Goal: Task Accomplishment & Management: Manage account settings

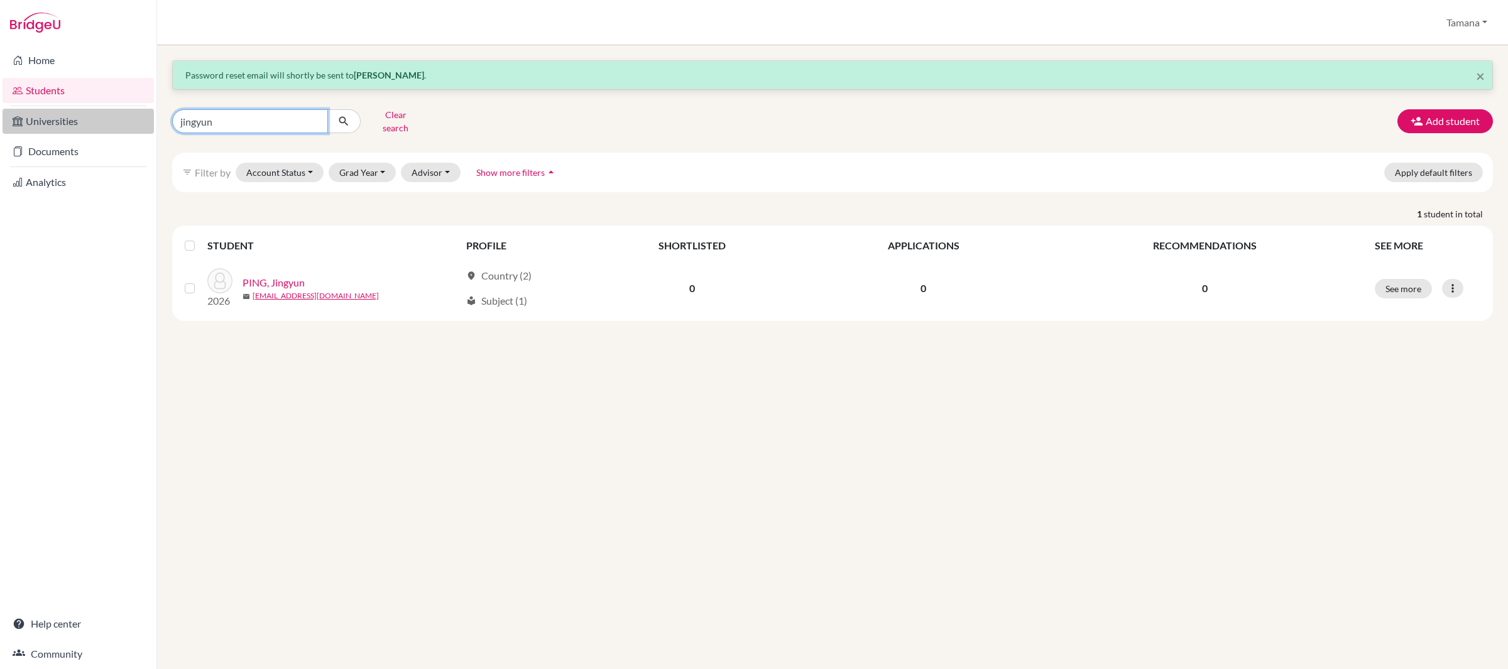
drag, startPoint x: 188, startPoint y: 115, endPoint x: 153, endPoint y: 116, distance: 35.2
click at [153, 116] on div "Home Students Universities Documents Analytics Help center Community Students o…" at bounding box center [754, 334] width 1508 height 669
click at [87, 153] on link "Documents" at bounding box center [78, 151] width 151 height 25
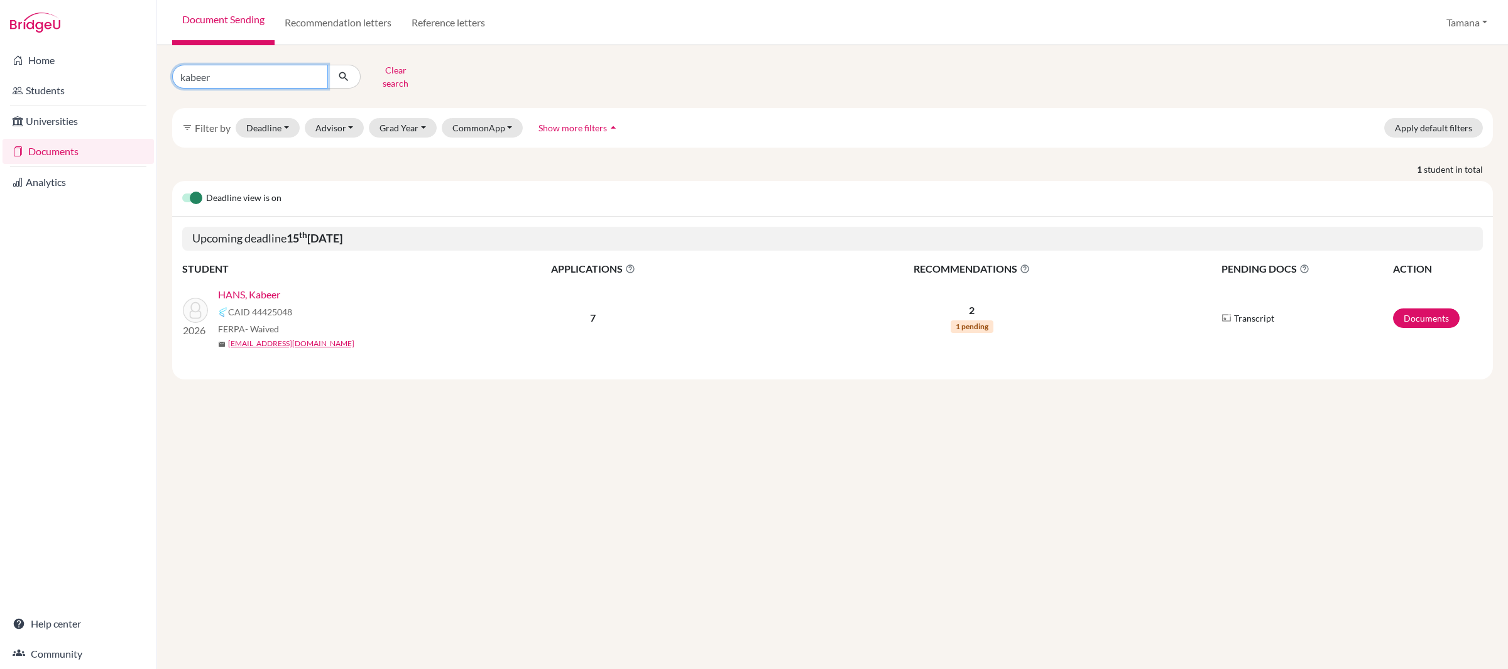
click at [222, 74] on input "kabeer" at bounding box center [250, 77] width 156 height 24
drag, startPoint x: 222, startPoint y: 74, endPoint x: 160, endPoint y: 74, distance: 62.2
click at [160, 74] on div "kabeer Clear search filter_list Filter by Deadline - Select a date range Or dou…" at bounding box center [832, 357] width 1351 height 624
type input "angad"
click button "submit" at bounding box center [343, 77] width 33 height 24
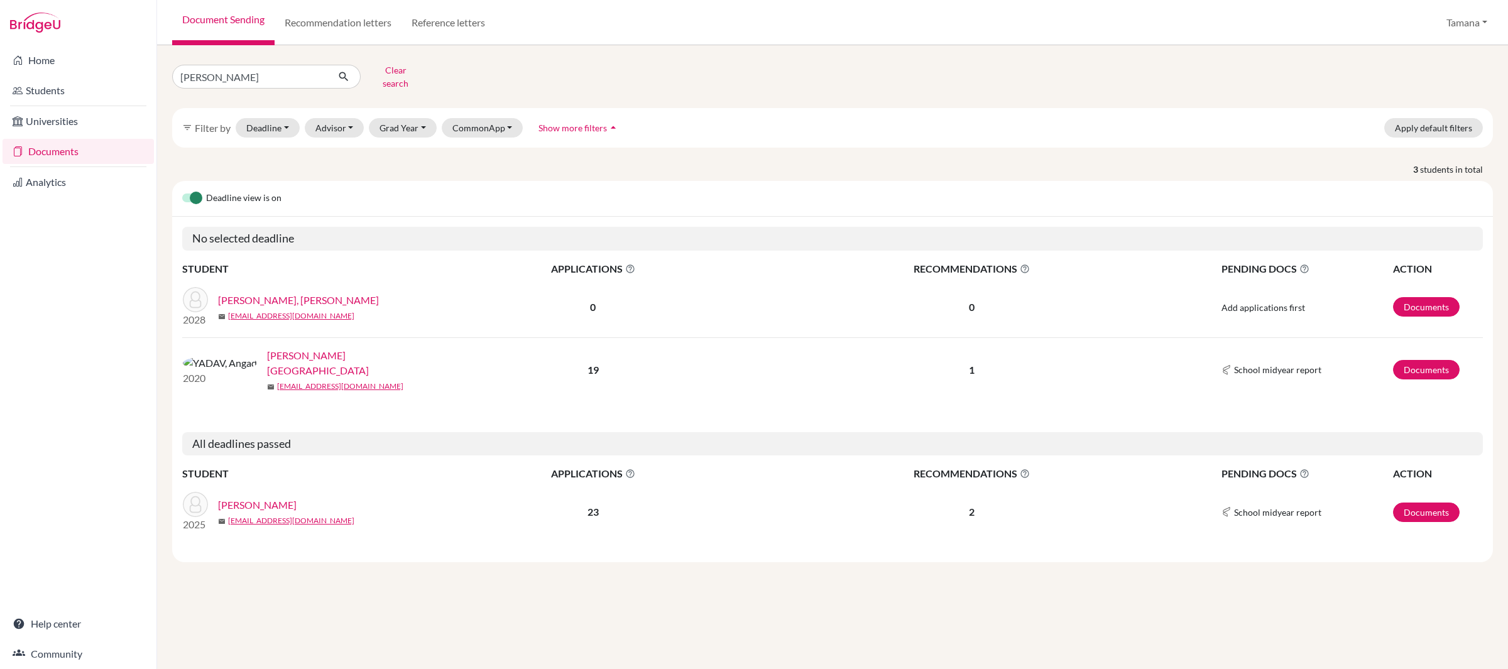
click at [248, 498] on link "[PERSON_NAME]" at bounding box center [257, 505] width 79 height 15
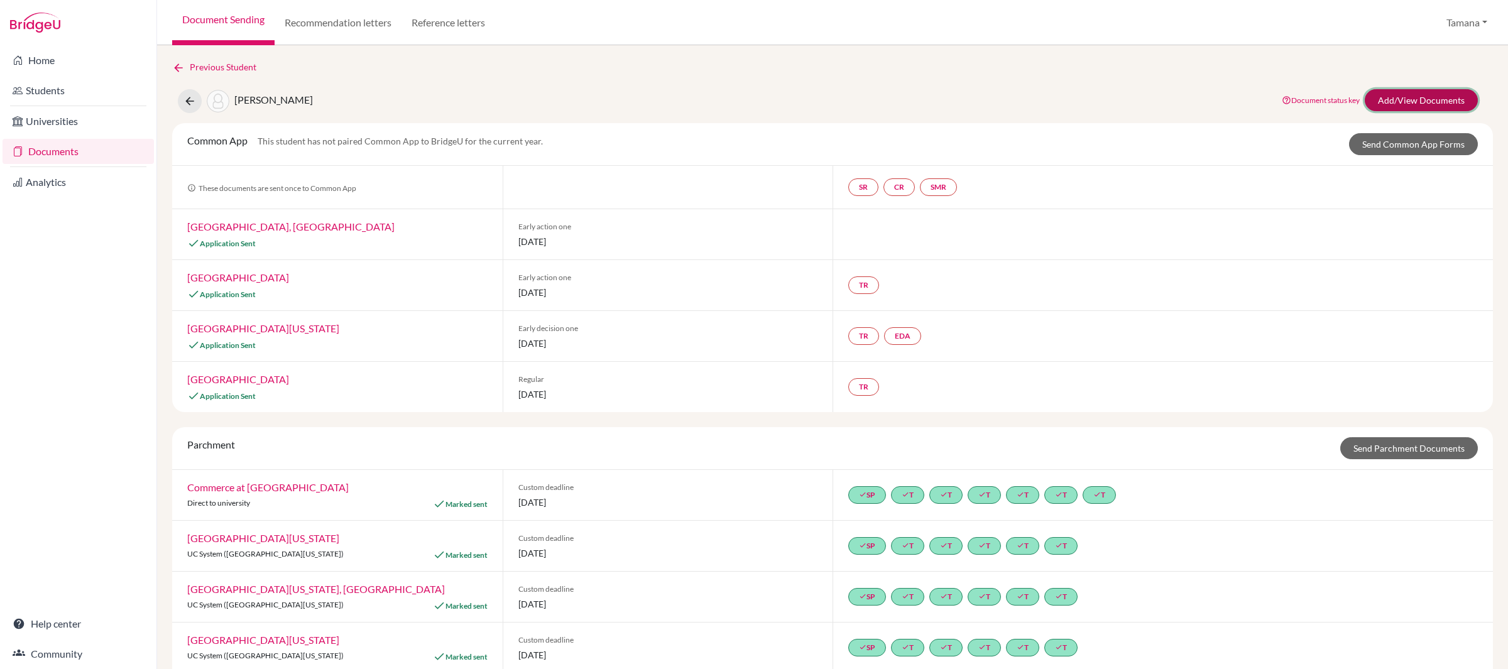
click at [1418, 102] on link "Add/View Documents" at bounding box center [1421, 100] width 113 height 22
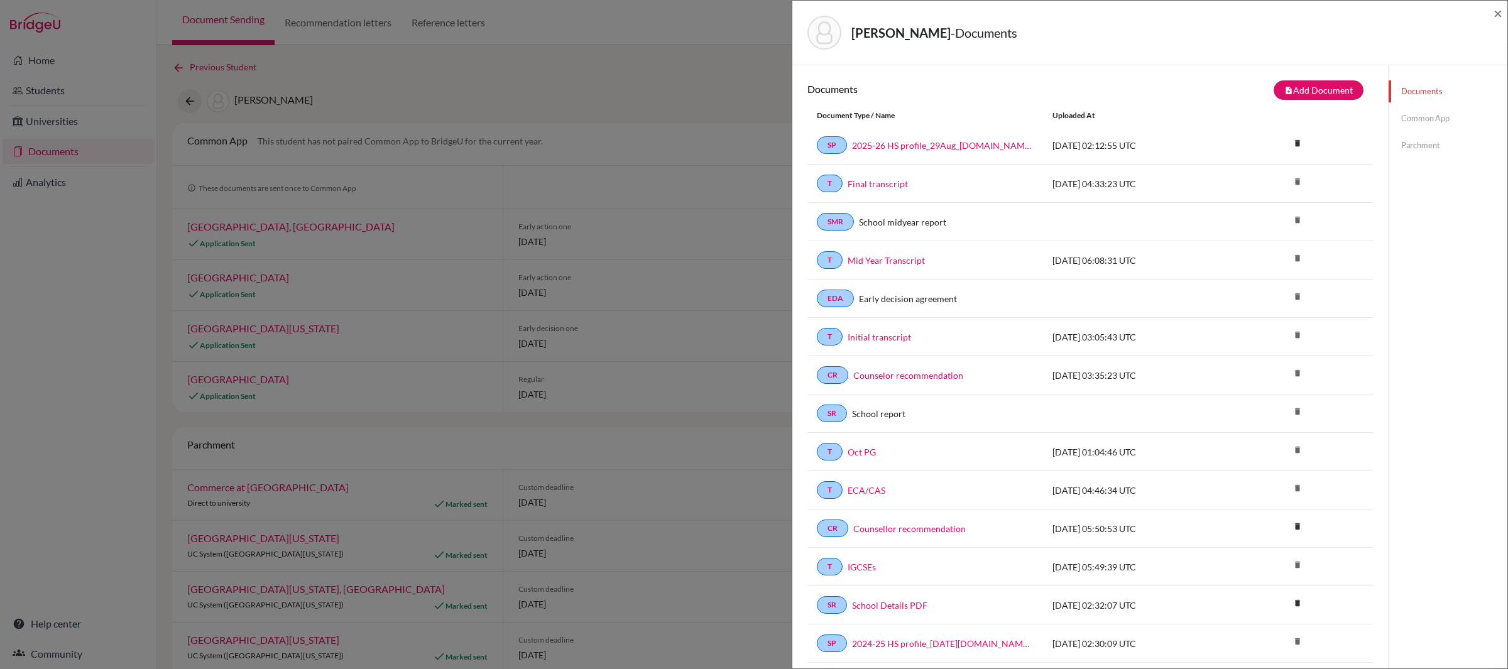
click at [1417, 118] on link "Common App" at bounding box center [1448, 118] width 119 height 22
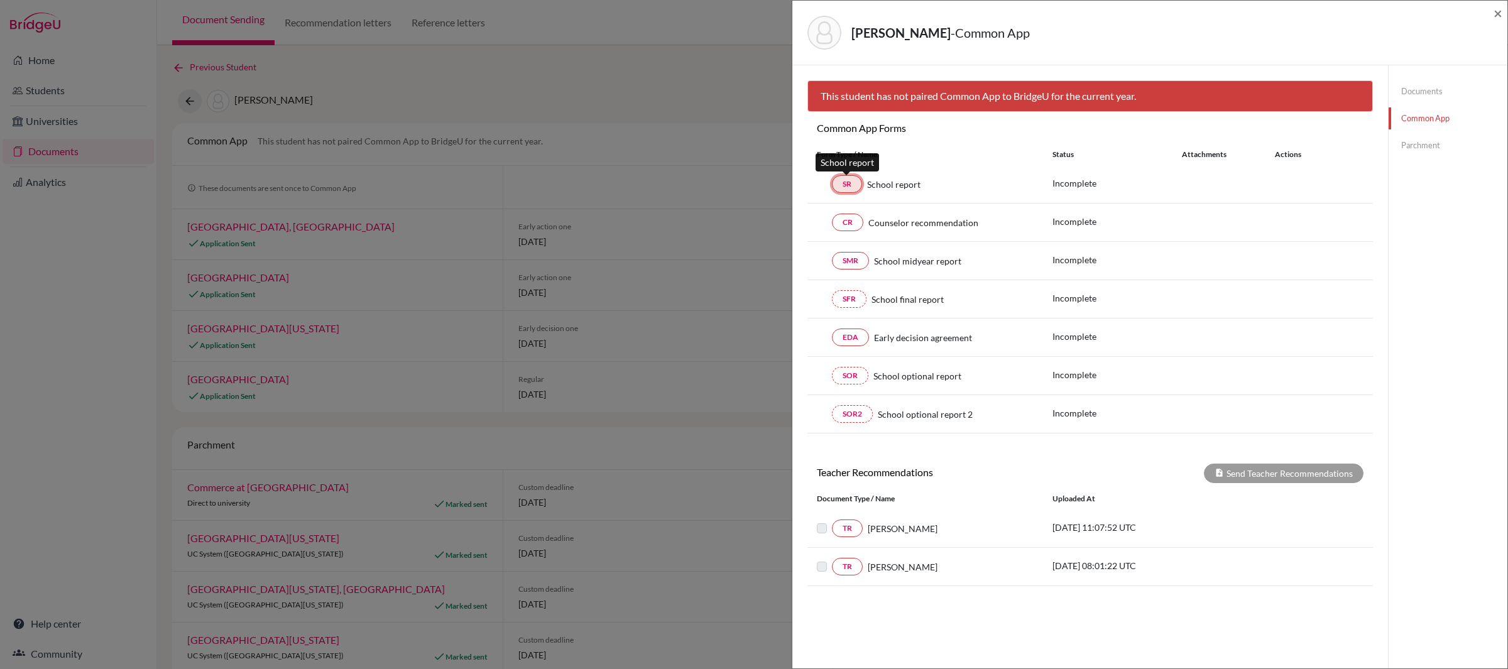
click at [854, 189] on link "SR" at bounding box center [847, 184] width 30 height 18
click at [888, 188] on span "School report" at bounding box center [893, 184] width 53 height 13
click at [851, 191] on link "SR" at bounding box center [847, 184] width 30 height 18
click at [1500, 17] on span "×" at bounding box center [1498, 13] width 9 height 18
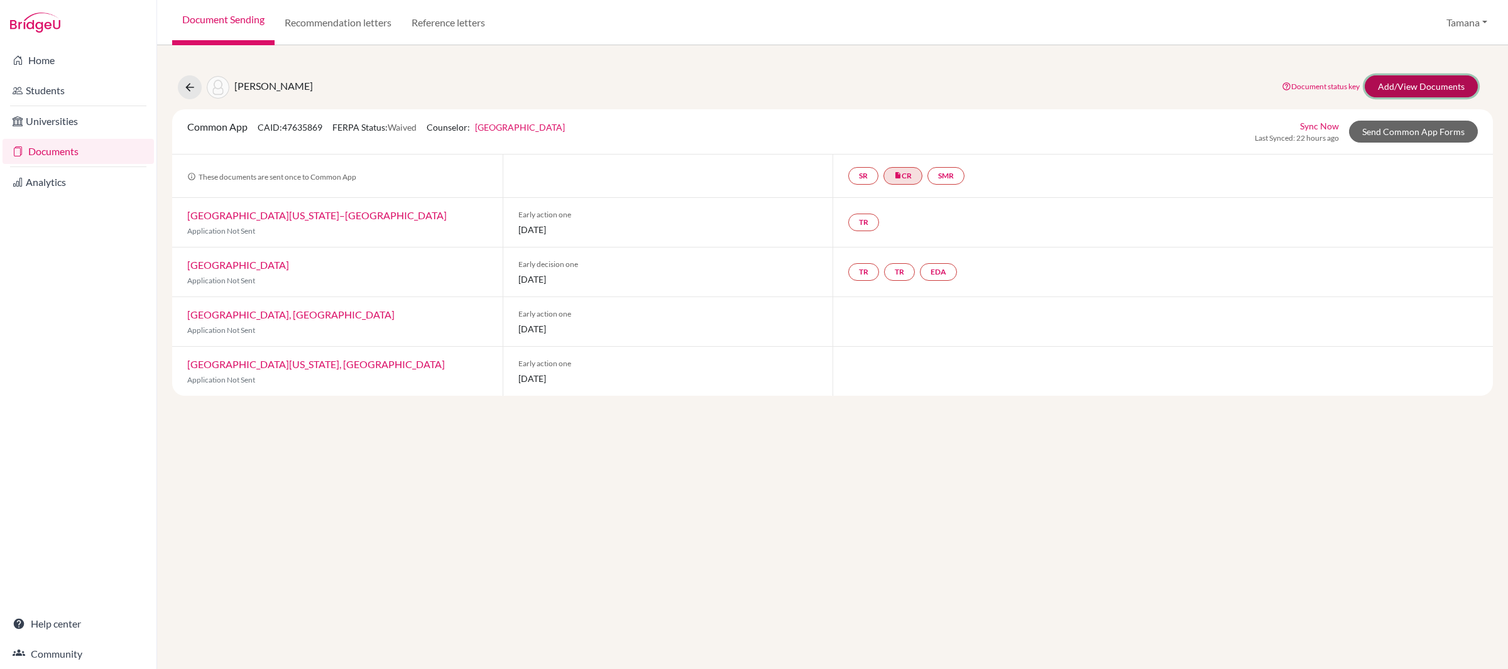
click at [1391, 83] on link "Add/View Documents" at bounding box center [1421, 86] width 113 height 22
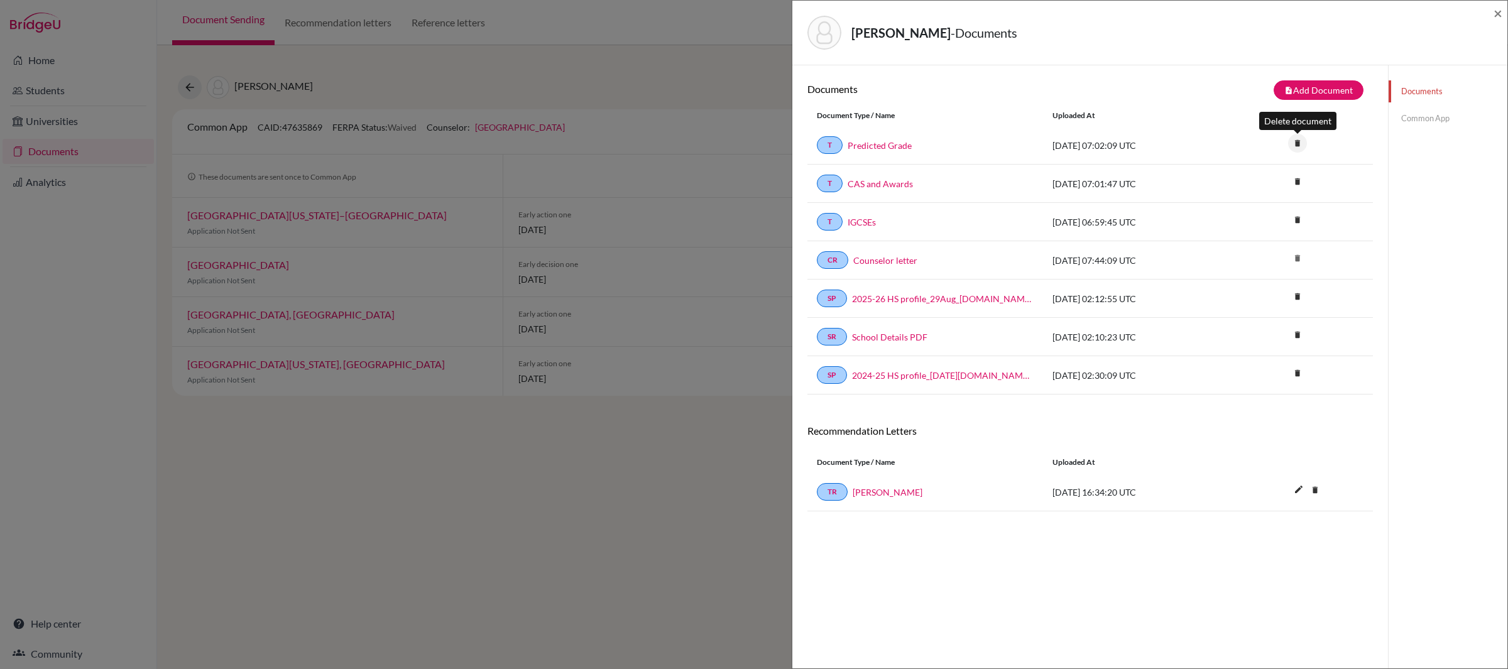
click at [1299, 142] on icon "delete" at bounding box center [1297, 143] width 19 height 19
click at [1257, 216] on button "Delete" at bounding box center [1256, 213] width 57 height 19
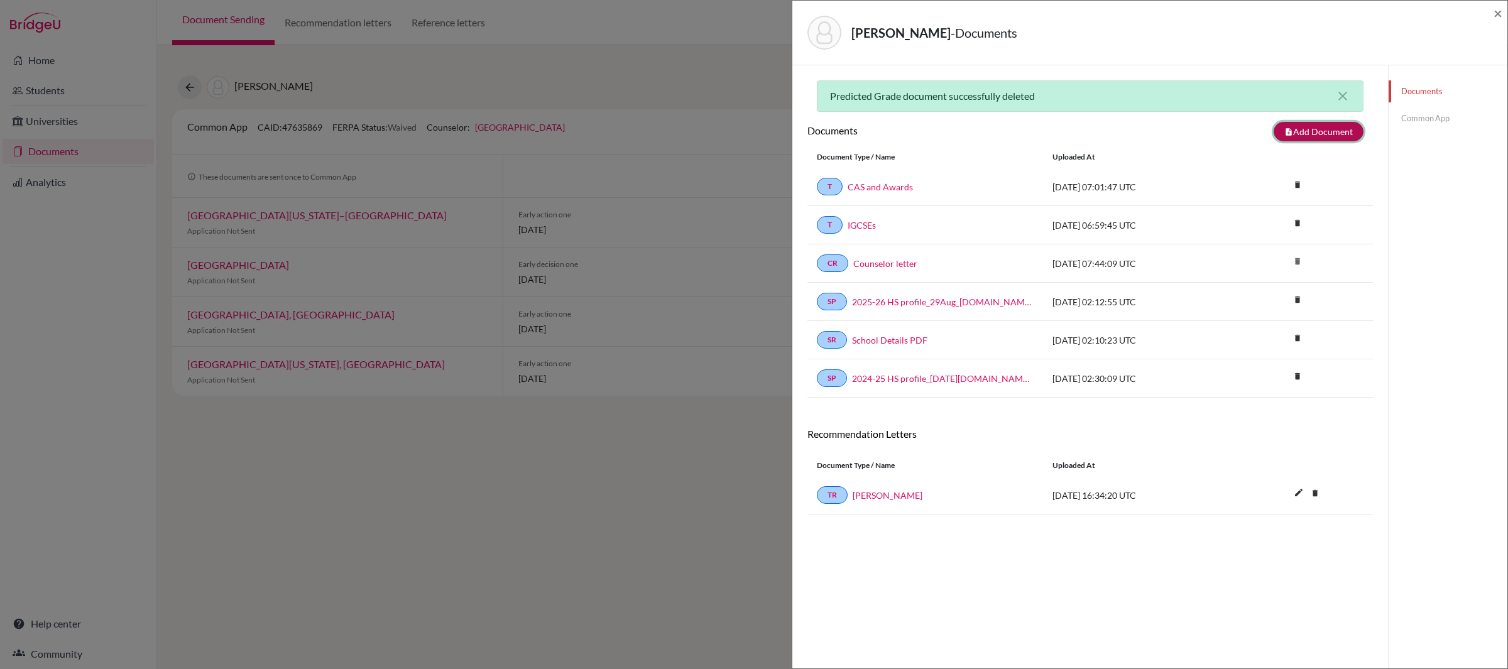
click at [1326, 132] on button "note_add Add Document" at bounding box center [1319, 131] width 90 height 19
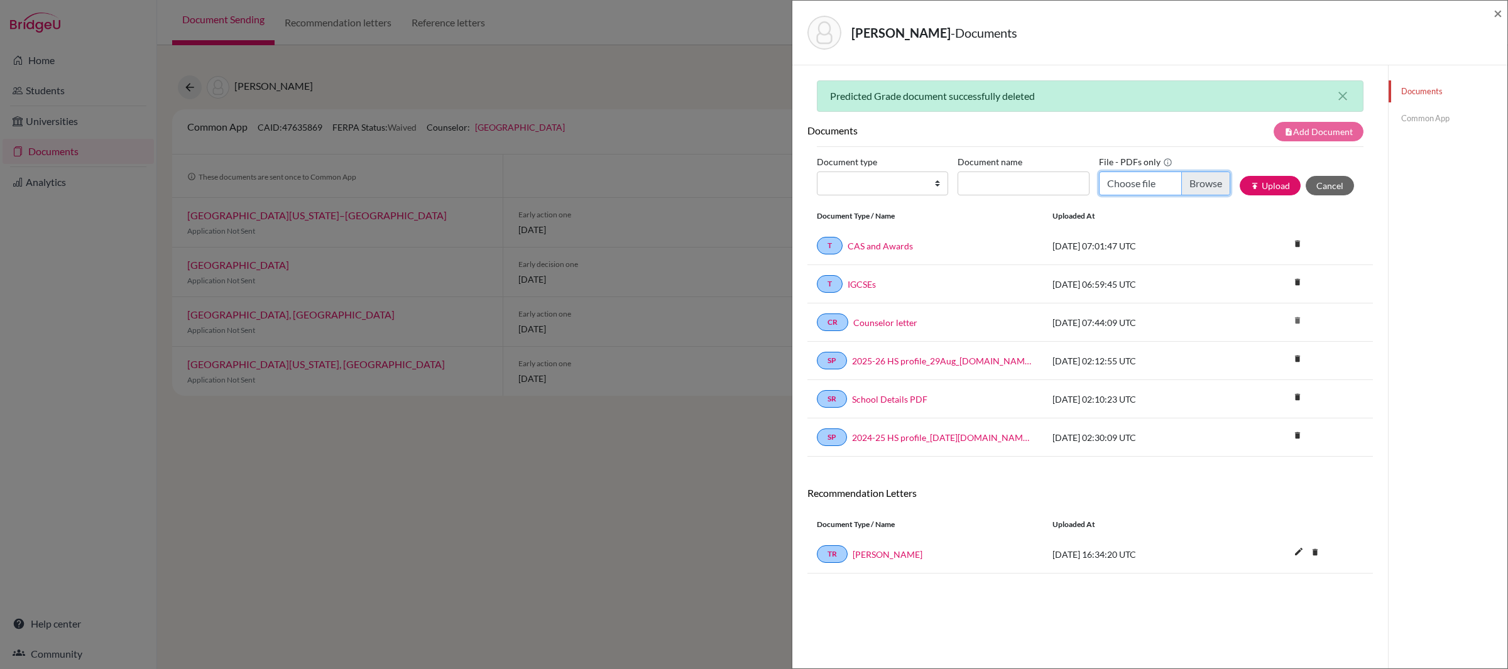
click at [1137, 181] on input "Choose file" at bounding box center [1164, 184] width 131 height 24
type input "C:\fakepath\WANG Shuoqing PG1.pdf"
click at [999, 177] on input "Document name" at bounding box center [1023, 184] width 131 height 24
type input "Predicted grade S1"
click at [921, 186] on select "Change explanation for Common App reports Counselor recommendation Internationa…" at bounding box center [882, 184] width 131 height 24
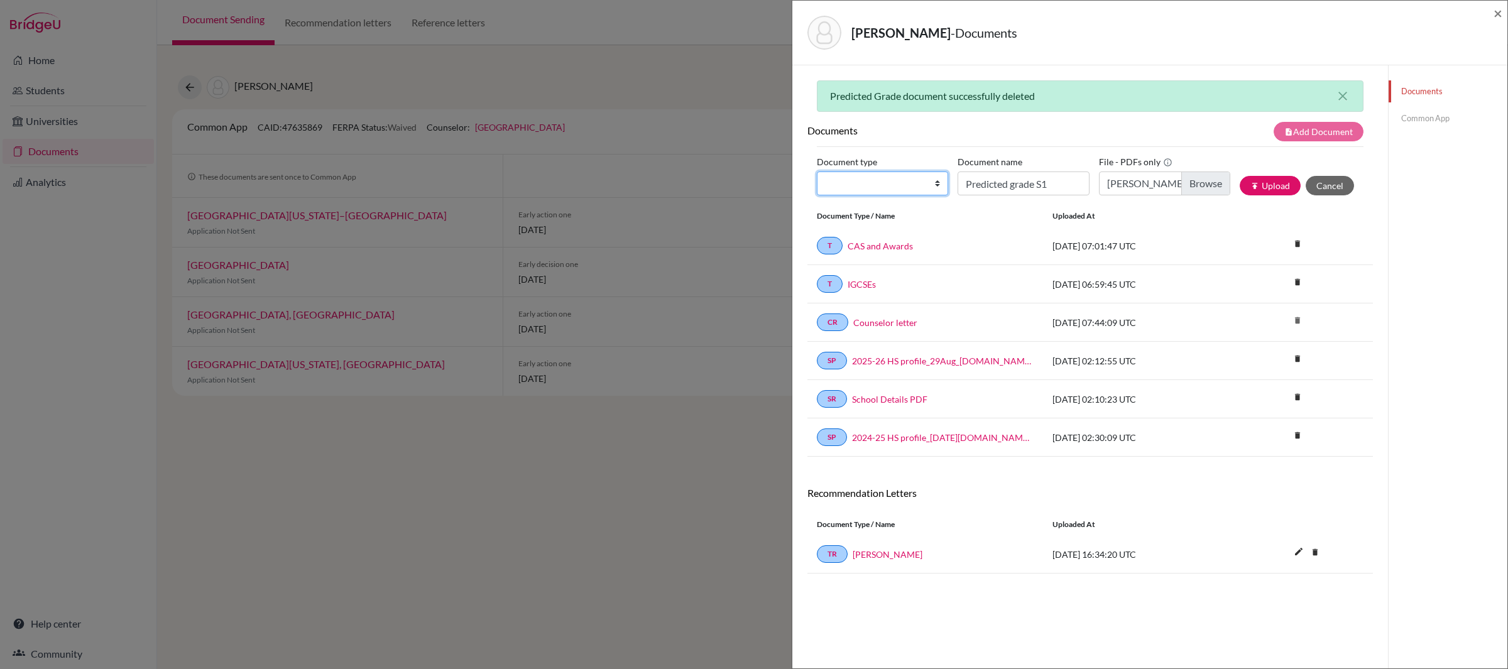
select select "2"
click at [817, 173] on select "Change explanation for Common App reports Counselor recommendation Internationa…" at bounding box center [882, 184] width 131 height 24
click at [1255, 182] on icon "publish" at bounding box center [1254, 186] width 9 height 9
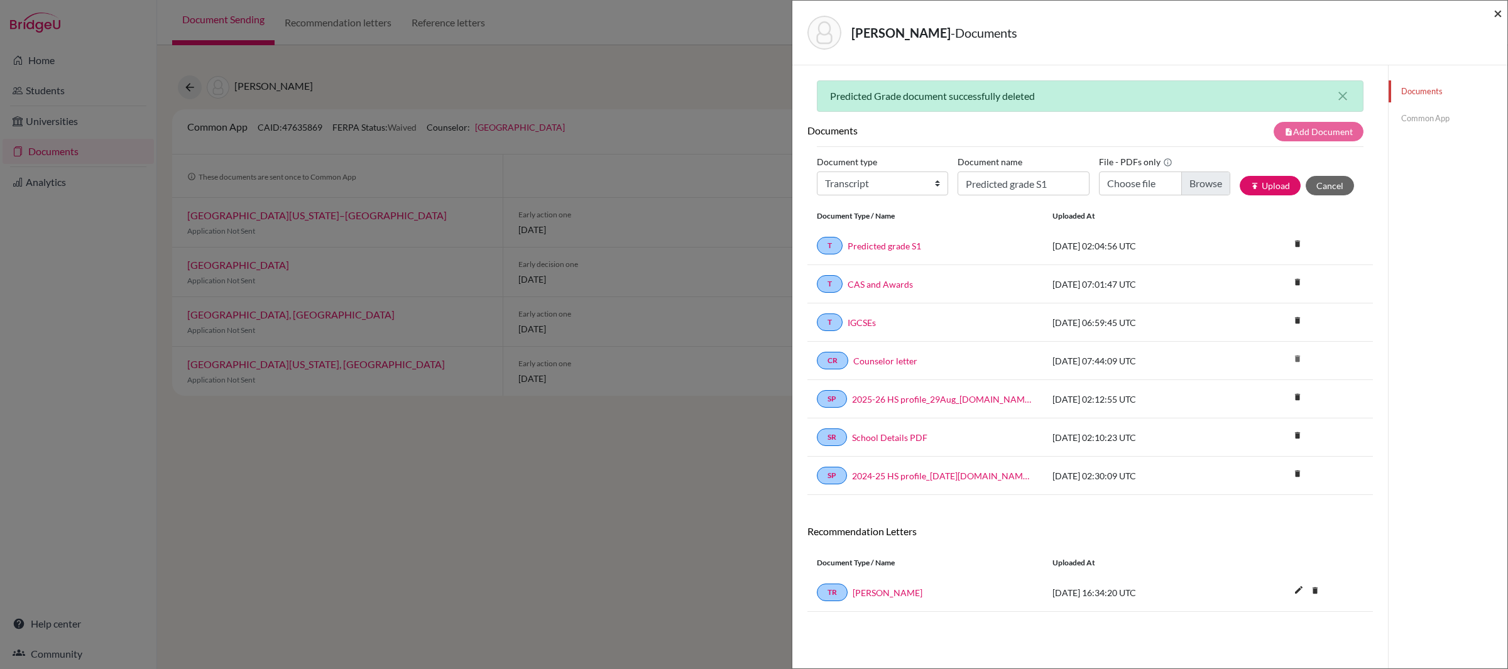
click at [1496, 9] on span "×" at bounding box center [1498, 13] width 9 height 18
